Goal: Navigation & Orientation: Understand site structure

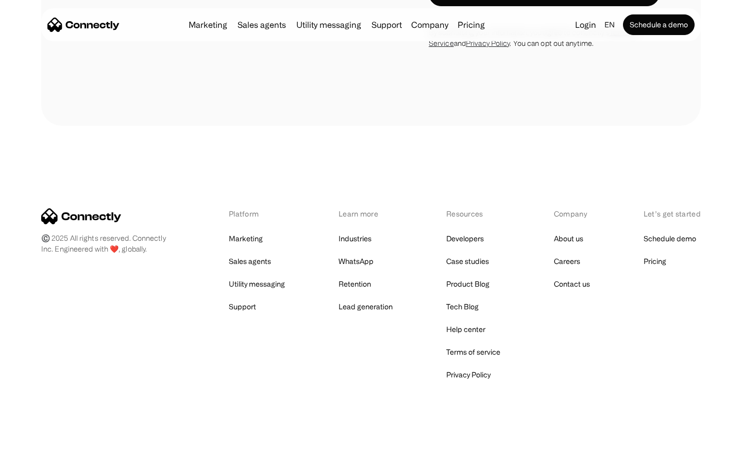
scroll to position [2714, 0]
